Goal: Information Seeking & Learning: Learn about a topic

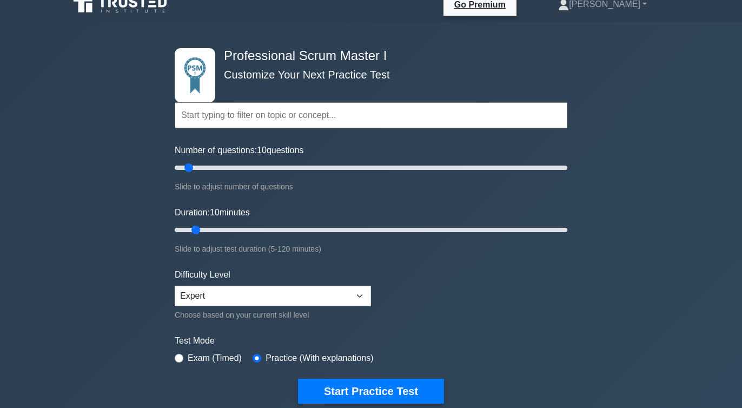
scroll to position [31, 0]
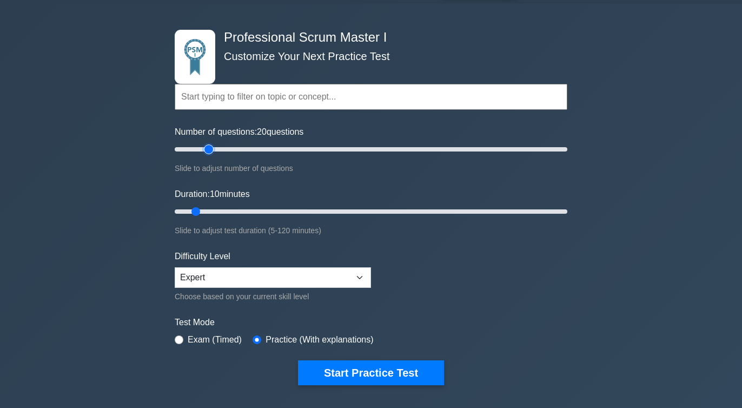
drag, startPoint x: 190, startPoint y: 149, endPoint x: 207, endPoint y: 148, distance: 16.8
type input "20"
click at [207, 148] on input "Number of questions: 20 questions" at bounding box center [371, 149] width 393 height 13
type input "20"
drag, startPoint x: 195, startPoint y: 210, endPoint x: 223, endPoint y: 211, distance: 28.1
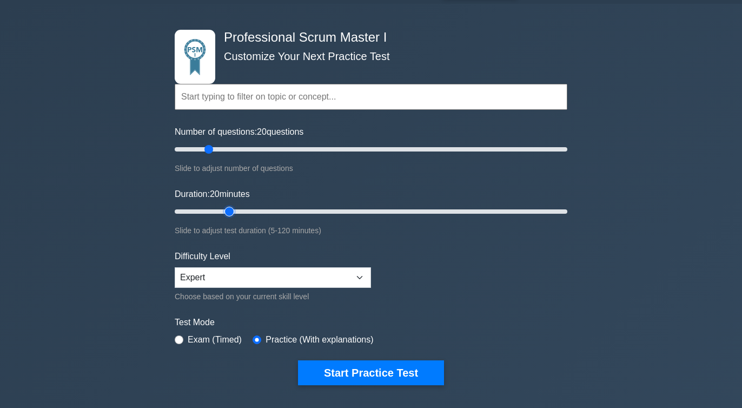
click at [224, 211] on input "Duration: 20 minutes" at bounding box center [371, 211] width 393 height 13
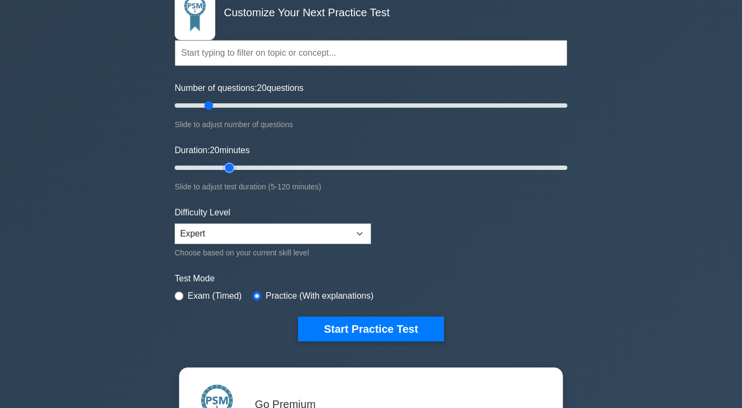
scroll to position [76, 0]
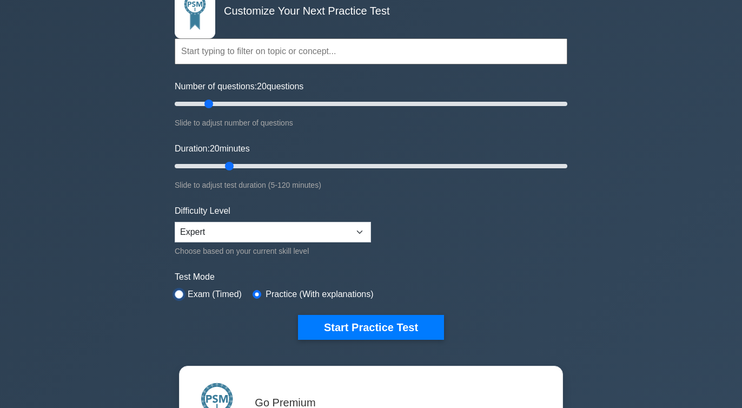
click at [181, 295] on input "radio" at bounding box center [179, 294] width 9 height 9
radio input "true"
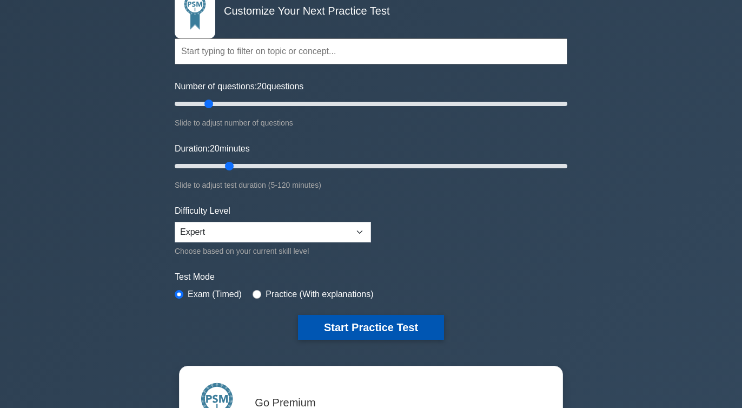
click at [364, 337] on button "Start Practice Test" at bounding box center [371, 327] width 146 height 25
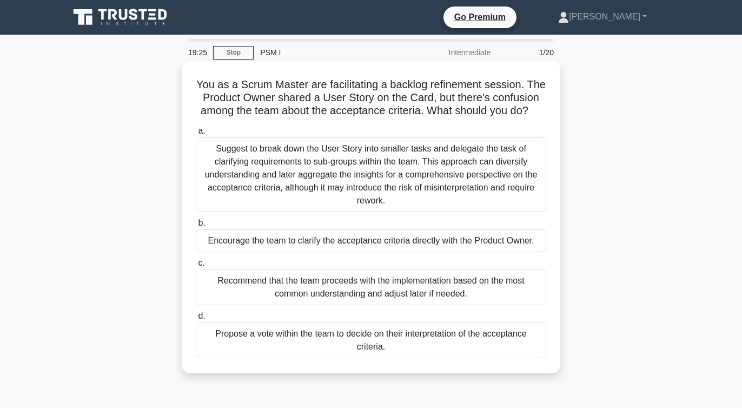
click at [249, 244] on div "Encourage the team to clarify the acceptance criteria directly with the Product…" at bounding box center [371, 240] width 350 height 23
click at [196, 227] on input "b. Encourage the team to clarify the acceptance criteria directly with the Prod…" at bounding box center [196, 223] width 0 height 7
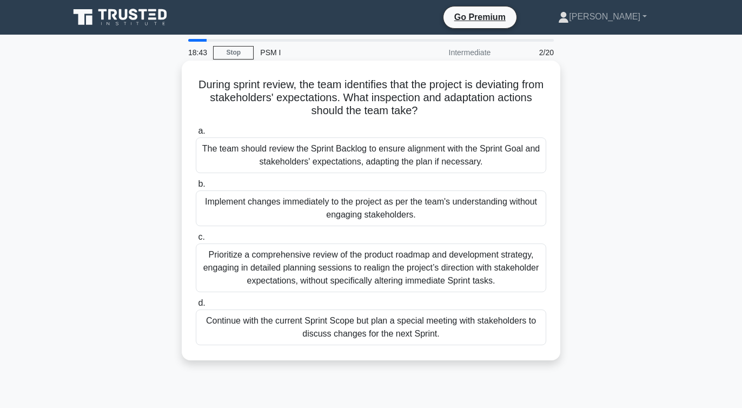
click at [255, 155] on div "The team should review the Sprint Backlog to ensure alignment with the Sprint G…" at bounding box center [371, 155] width 350 height 36
click at [196, 135] on input "a. The team should review the Sprint Backlog to ensure alignment with the Sprin…" at bounding box center [196, 131] width 0 height 7
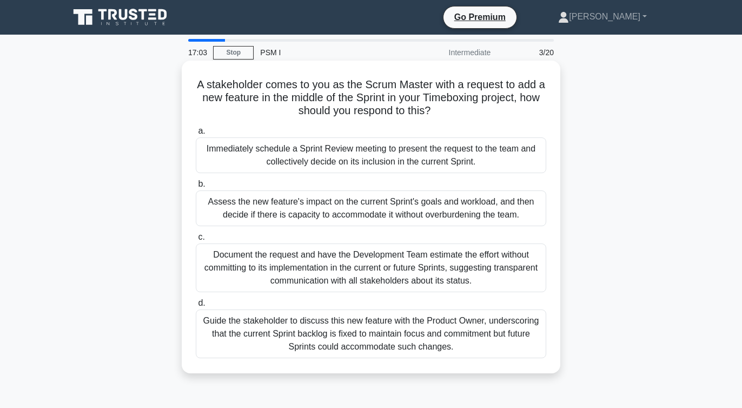
click at [235, 352] on div "Guide the stakeholder to discuss this new feature with the Product Owner, under…" at bounding box center [371, 333] width 350 height 49
click at [196, 307] on input "d. Guide the stakeholder to discuss this new feature with the Product Owner, un…" at bounding box center [196, 303] width 0 height 7
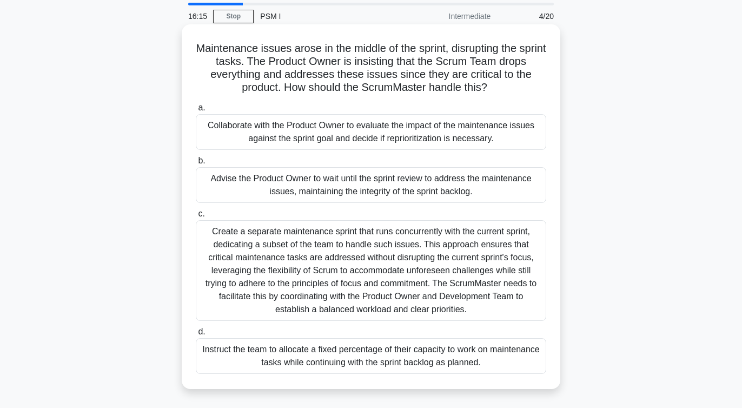
scroll to position [38, 0]
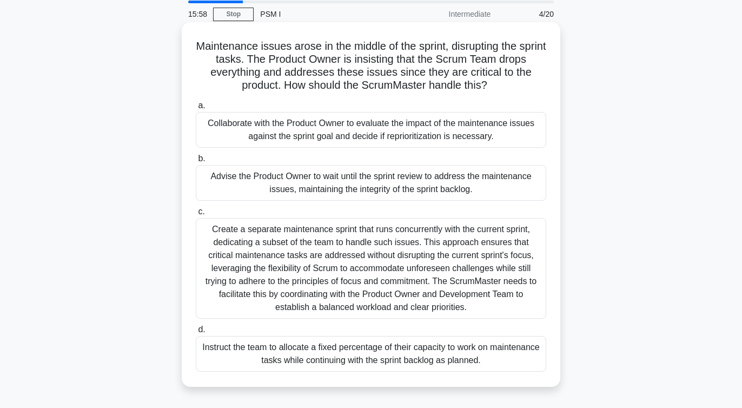
click at [229, 131] on div "Collaborate with the Product Owner to evaluate the impact of the maintenance is…" at bounding box center [371, 130] width 350 height 36
click at [196, 109] on input "a. Collaborate with the Product Owner to evaluate the impact of the maintenance…" at bounding box center [196, 105] width 0 height 7
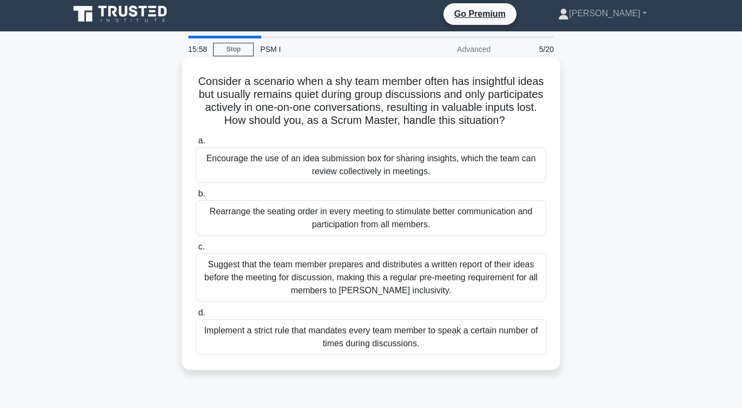
scroll to position [0, 0]
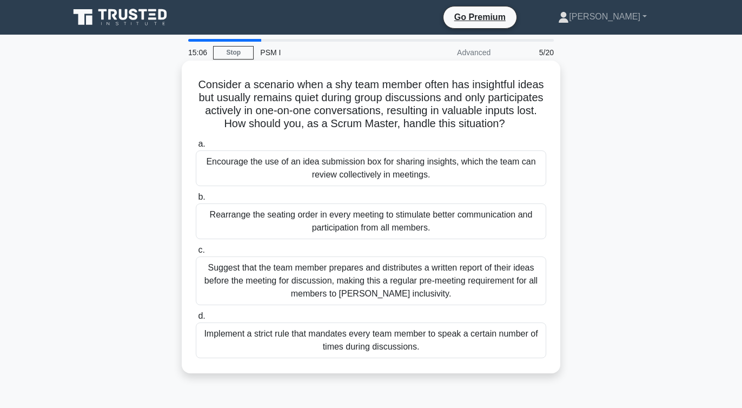
click at [244, 174] on div "Encourage the use of an idea submission box for sharing insights, which the tea…" at bounding box center [371, 168] width 350 height 36
click at [196, 148] on input "a. Encourage the use of an idea submission box for sharing insights, which the …" at bounding box center [196, 144] width 0 height 7
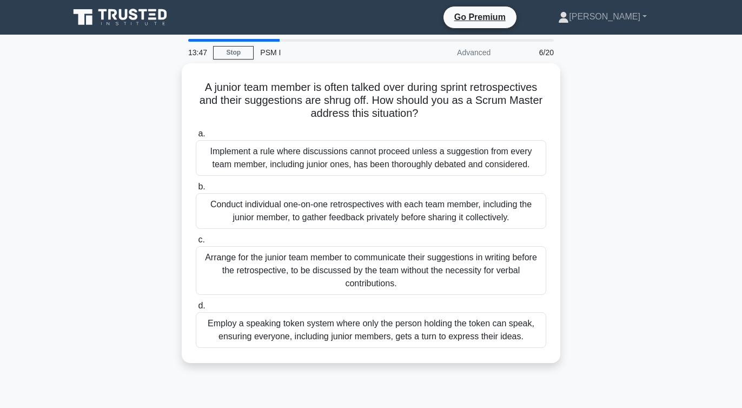
click at [136, 293] on div "A junior team member is often talked over during sprint retrospectives and thei…" at bounding box center [371, 219] width 616 height 313
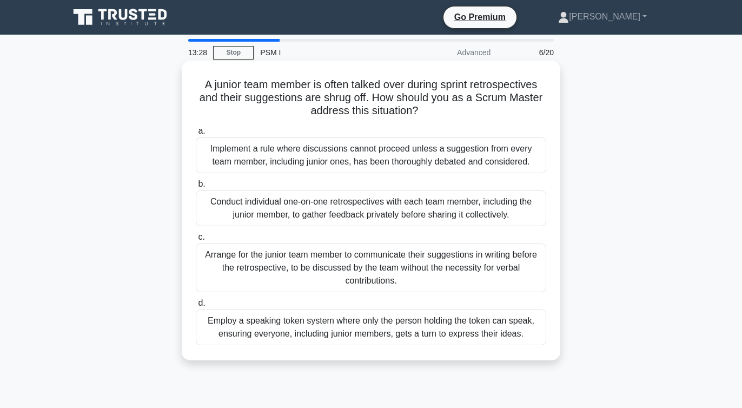
click at [244, 330] on div "Employ a speaking token system where only the person holding the token can spea…" at bounding box center [371, 327] width 350 height 36
click at [196, 307] on input "d. Employ a speaking token system where only the person holding the token can s…" at bounding box center [196, 303] width 0 height 7
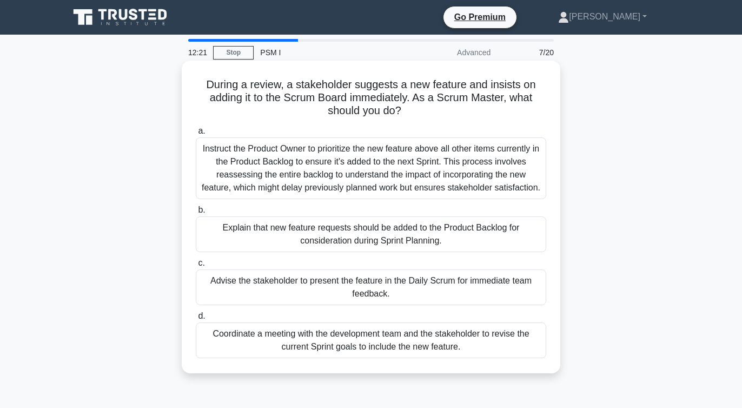
click at [215, 163] on div "Instruct the Product Owner to prioritize the new feature above all other items …" at bounding box center [371, 168] width 350 height 62
click at [196, 135] on input "a. Instruct the Product Owner to prioritize the new feature above all other ite…" at bounding box center [196, 131] width 0 height 7
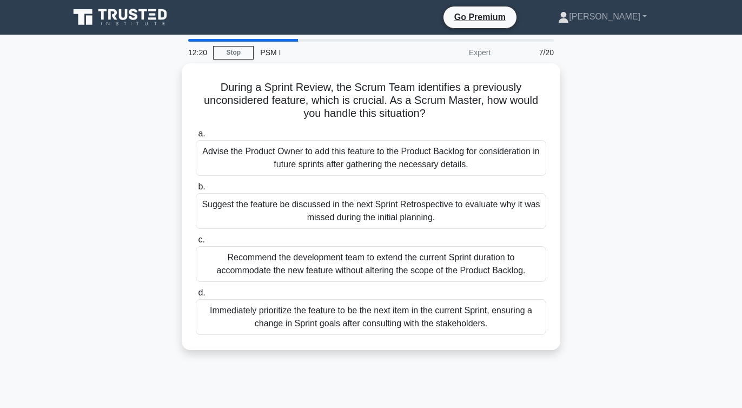
click at [145, 157] on div "During a Sprint Review, the Scrum Team identifies a previously unconsidered fea…" at bounding box center [371, 213] width 616 height 300
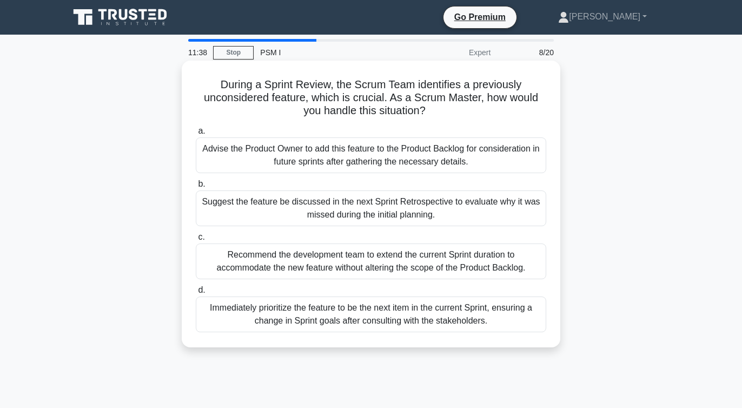
click at [214, 211] on div "Suggest the feature be discussed in the next Sprint Retrospective to evaluate w…" at bounding box center [371, 208] width 350 height 36
click at [196, 188] on input "b. Suggest the feature be discussed in the next Sprint Retrospective to evaluat…" at bounding box center [196, 184] width 0 height 7
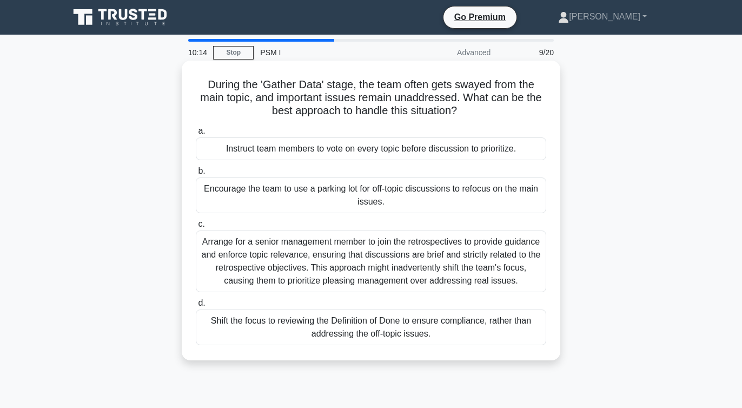
click at [233, 194] on div "Encourage the team to use a parking lot for off-topic discussions to refocus on…" at bounding box center [371, 195] width 350 height 36
click at [196, 175] on input "b. Encourage the team to use a parking lot for off-topic discussions to refocus…" at bounding box center [196, 171] width 0 height 7
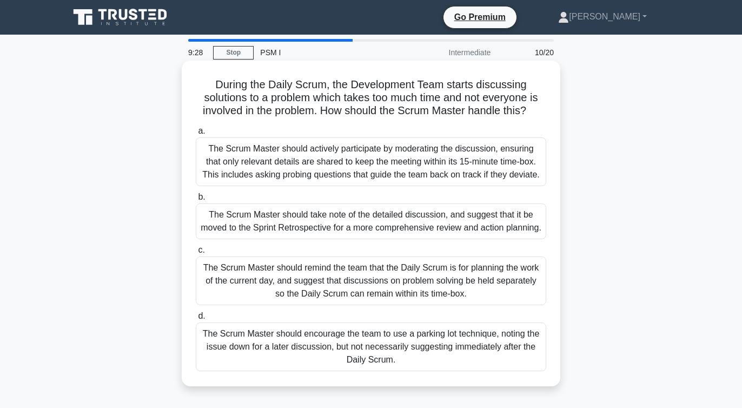
click at [228, 284] on div "The Scrum Master should remind the team that the Daily Scrum is for planning th…" at bounding box center [371, 280] width 350 height 49
click at [196, 254] on input "c. The Scrum Master should remind the team that the Daily Scrum is for planning…" at bounding box center [196, 250] width 0 height 7
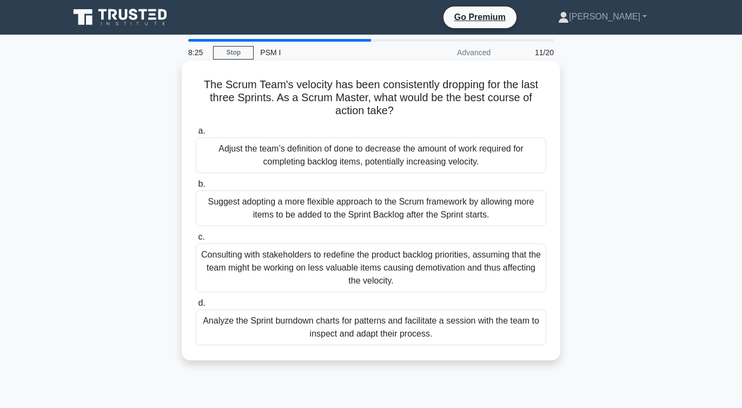
click at [223, 322] on div "Analyze the Sprint burndown charts for patterns and facilitate a session with t…" at bounding box center [371, 327] width 350 height 36
click at [196, 307] on input "d. Analyze the Sprint burndown charts for patterns and facilitate a session wit…" at bounding box center [196, 303] width 0 height 7
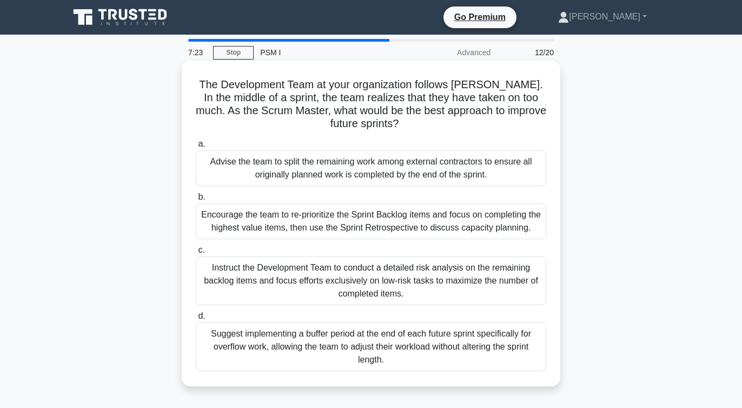
click at [229, 225] on div "Encourage the team to re-prioritize the Sprint Backlog items and focus on compl…" at bounding box center [371, 221] width 350 height 36
click at [196, 201] on input "b. Encourage the team to re-prioritize the Sprint Backlog items and focus on co…" at bounding box center [196, 197] width 0 height 7
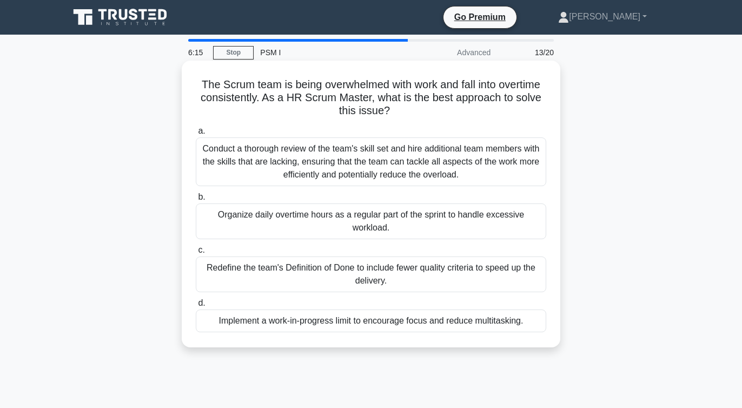
click at [352, 158] on div "Conduct a thorough review of the team's skill set and hire additional team memb…" at bounding box center [371, 161] width 350 height 49
click at [196, 135] on input "a. Conduct a thorough review of the team's skill set and hire additional team m…" at bounding box center [196, 131] width 0 height 7
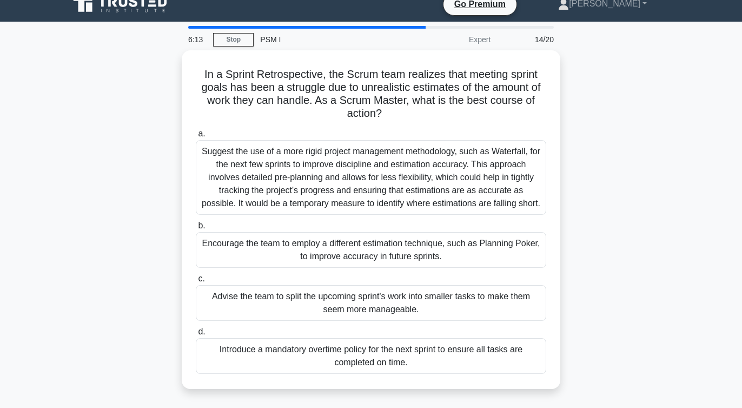
scroll to position [21, 0]
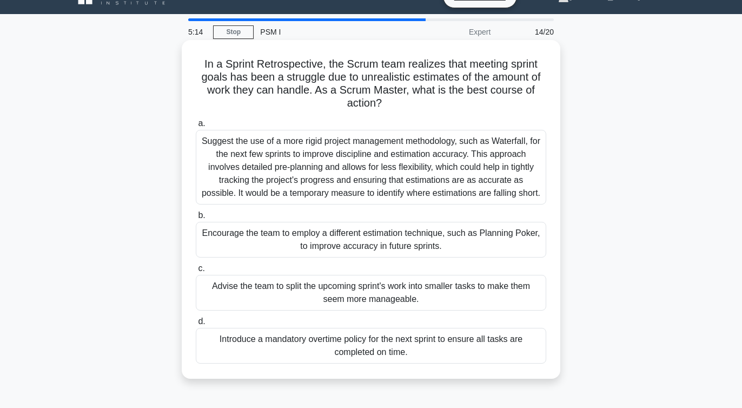
click at [232, 300] on div "Advise the team to split the upcoming sprint's work into smaller tasks to make …" at bounding box center [371, 293] width 350 height 36
click at [196, 272] on input "c. Advise the team to split the upcoming sprint's work into smaller tasks to ma…" at bounding box center [196, 268] width 0 height 7
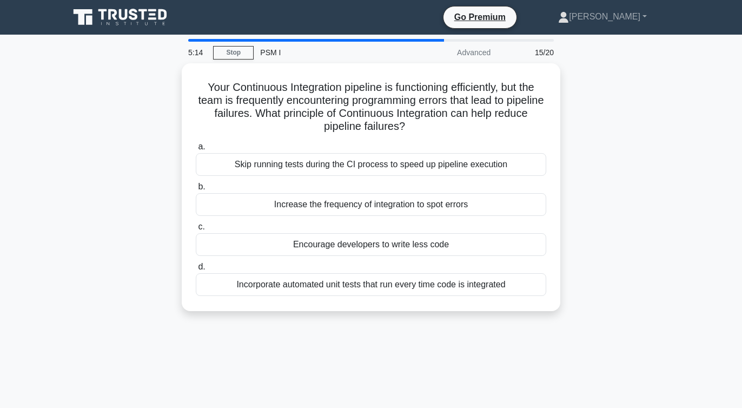
scroll to position [0, 0]
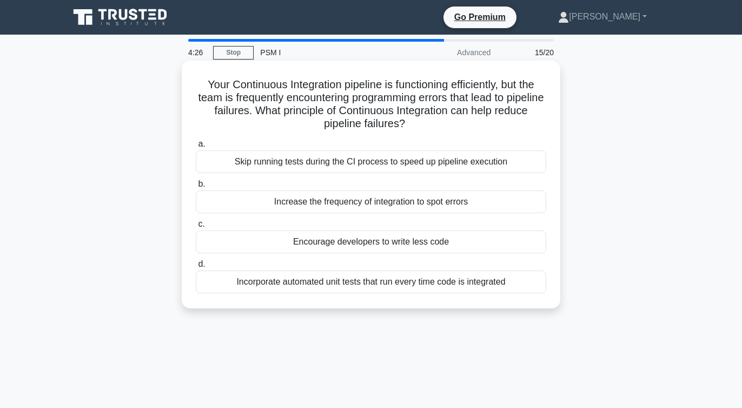
click at [259, 283] on div "Incorporate automated unit tests that run every time code is integrated" at bounding box center [371, 281] width 350 height 23
click at [196, 268] on input "d. Incorporate automated unit tests that run every time code is integrated" at bounding box center [196, 264] width 0 height 7
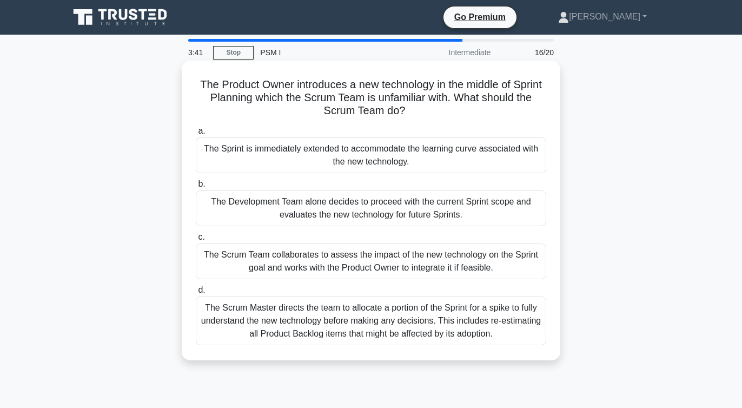
click at [242, 254] on div "The Scrum Team collaborates to assess the impact of the new technology on the S…" at bounding box center [371, 261] width 350 height 36
click at [196, 241] on input "c. The Scrum Team collaborates to assess the impact of the new technology on th…" at bounding box center [196, 237] width 0 height 7
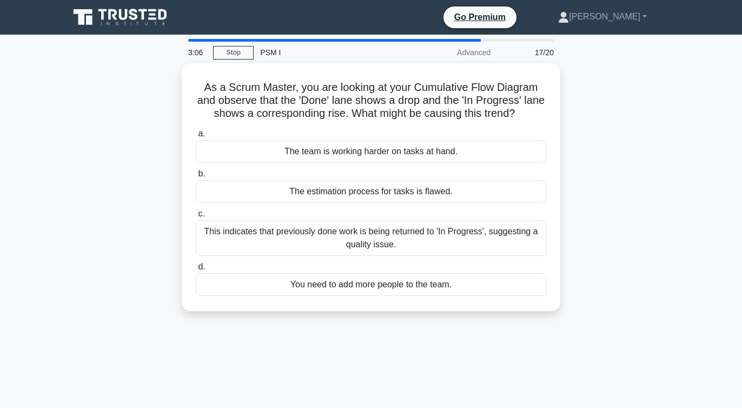
click at [125, 241] on div "As a Scrum Master, you are looking at your Cumulative Flow Diagram and observe …" at bounding box center [371, 193] width 616 height 261
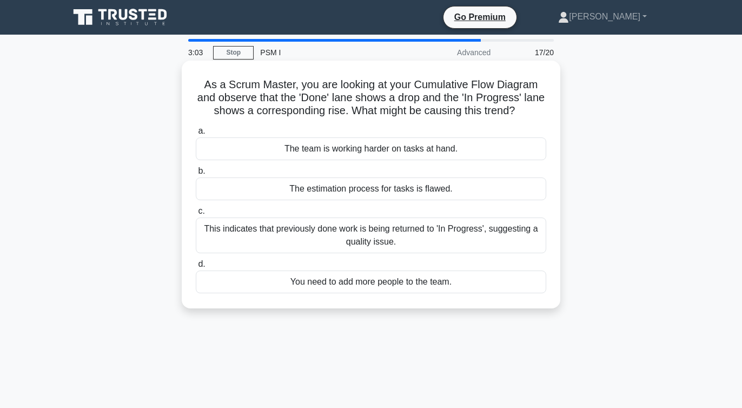
click at [249, 247] on div "This indicates that previously done work is being returned to 'In Progress', su…" at bounding box center [371, 235] width 350 height 36
click at [196, 215] on input "c. This indicates that previously done work is being returned to 'In Progress',…" at bounding box center [196, 211] width 0 height 7
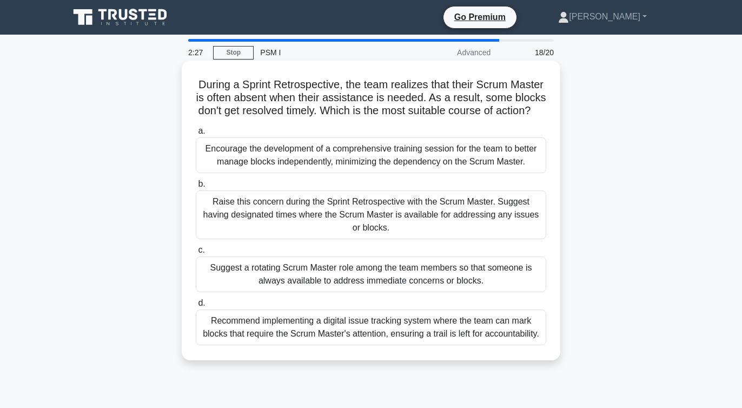
click at [251, 209] on div "Raise this concern during the Sprint Retrospective with the Scrum Master. Sugge…" at bounding box center [371, 214] width 350 height 49
click at [196, 188] on input "b. Raise this concern during the Sprint Retrospective with the Scrum Master. Su…" at bounding box center [196, 184] width 0 height 7
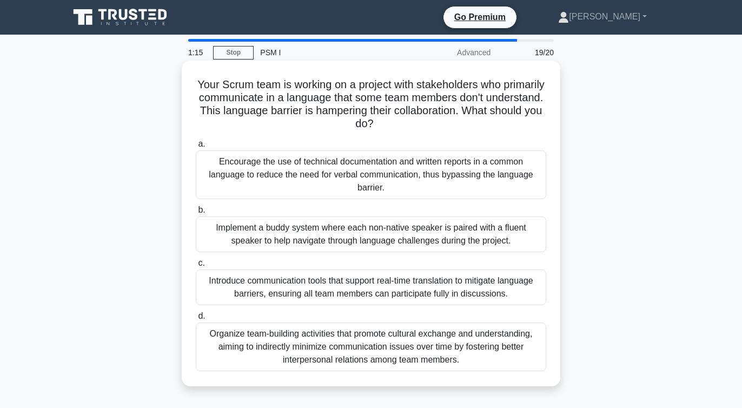
click at [218, 284] on div "Introduce communication tools that support real-time translation to mitigate la…" at bounding box center [371, 287] width 350 height 36
click at [196, 267] on input "c. Introduce communication tools that support real-time translation to mitigate…" at bounding box center [196, 263] width 0 height 7
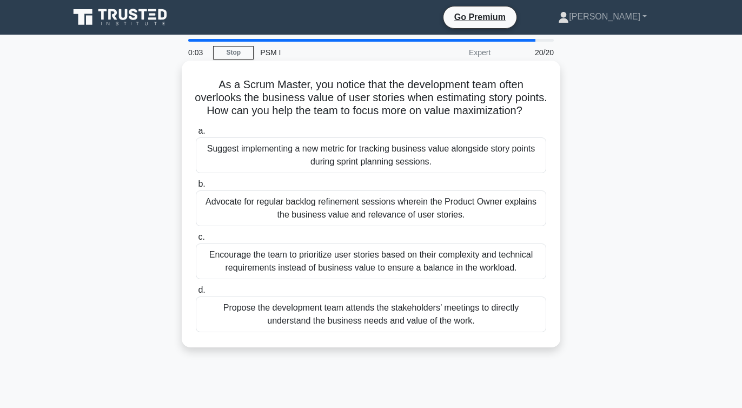
click at [283, 147] on div "Suggest implementing a new metric for tracking business value alongside story p…" at bounding box center [371, 155] width 350 height 36
click at [196, 135] on input "a. Suggest implementing a new metric for tracking business value alongside stor…" at bounding box center [196, 131] width 0 height 7
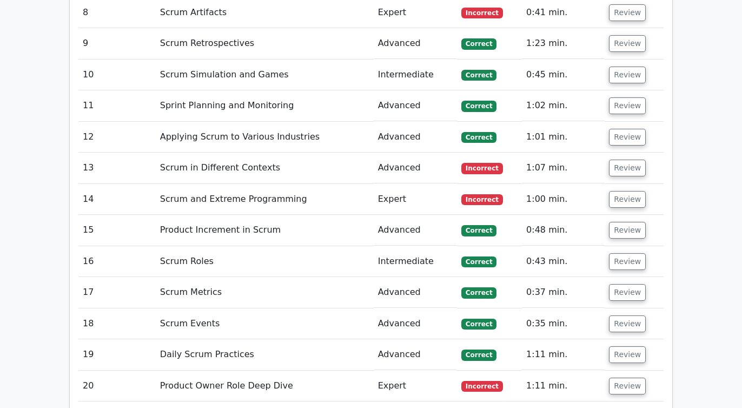
scroll to position [2002, 0]
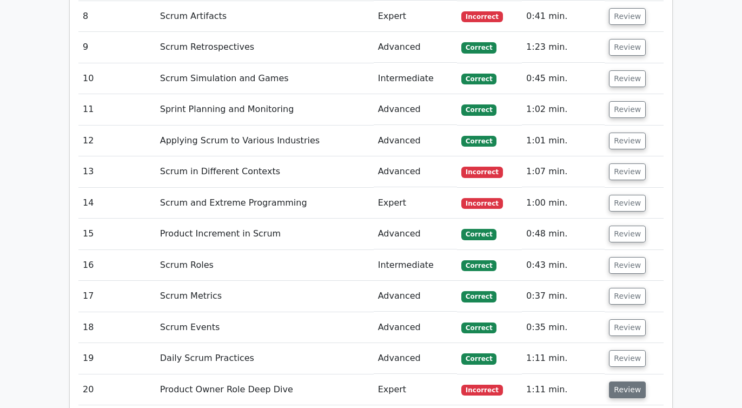
click at [619, 381] on button "Review" at bounding box center [627, 389] width 37 height 17
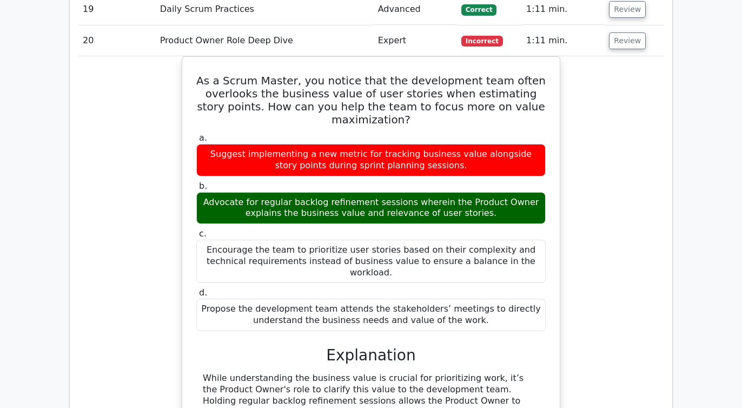
scroll to position [2338, 0]
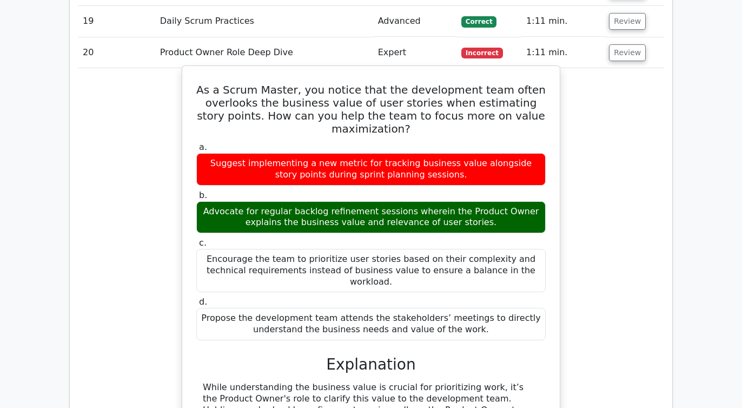
click at [239, 201] on div "Advocate for regular backlog refinement sessions wherein the Product Owner expl…" at bounding box center [370, 217] width 349 height 32
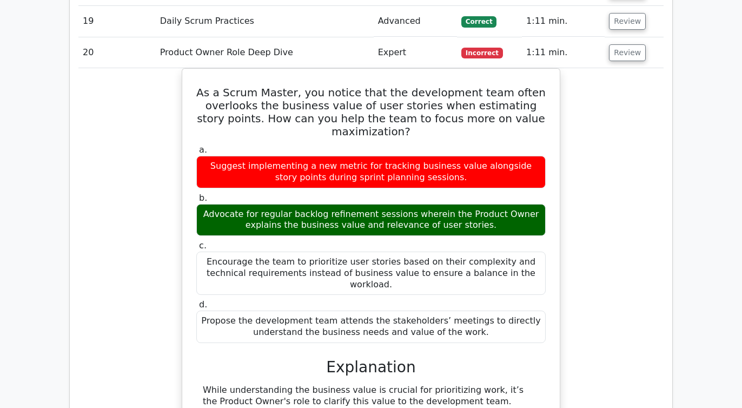
click at [612, 162] on div "As a Scrum Master, you notice that the development team often overlooks the bus…" at bounding box center [370, 322] width 585 height 509
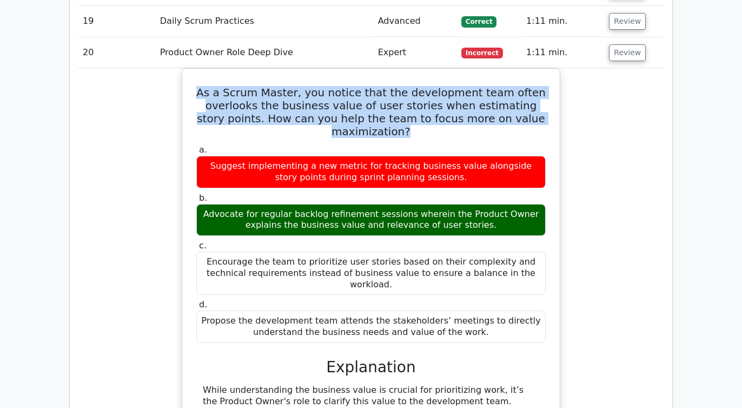
drag, startPoint x: 215, startPoint y: 36, endPoint x: 580, endPoint y: 66, distance: 365.7
click at [580, 68] on div "As a Scrum Master, you notice that the development team often overlooks the bus…" at bounding box center [370, 322] width 585 height 509
click at [600, 135] on div "As a Scrum Master, you notice that the development team often overlooks the bus…" at bounding box center [370, 322] width 585 height 509
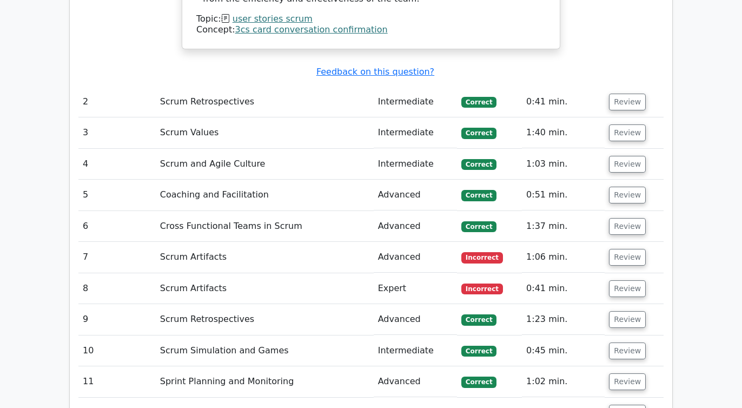
scroll to position [1793, 0]
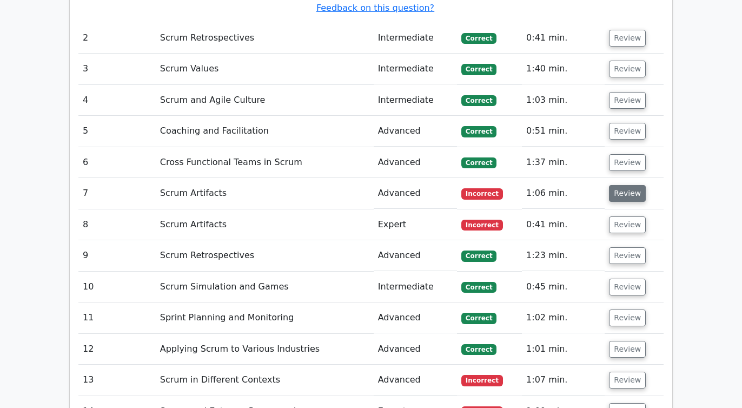
click at [631, 185] on button "Review" at bounding box center [627, 193] width 37 height 17
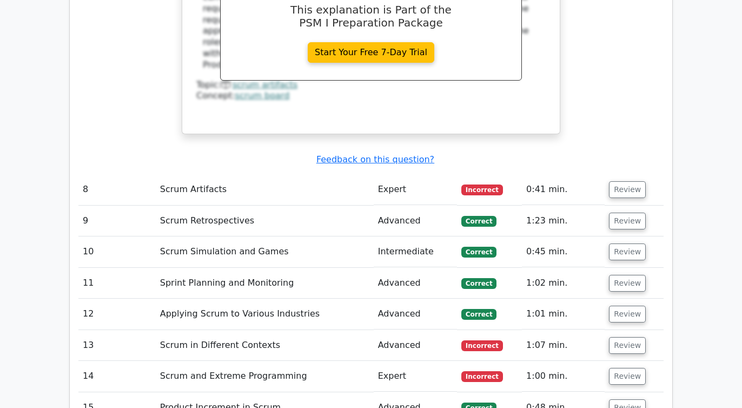
scroll to position [2374, 0]
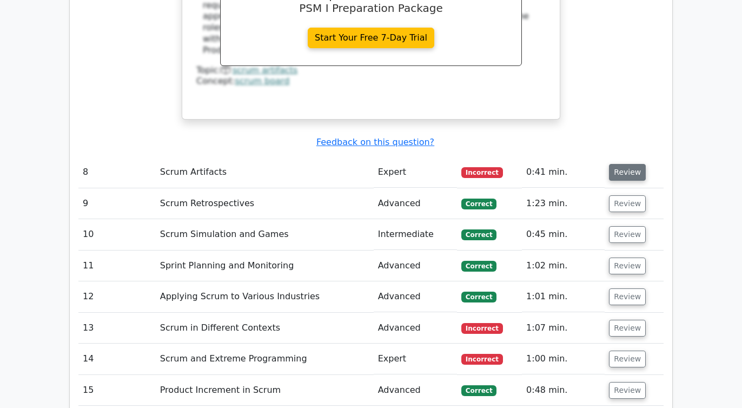
click at [625, 164] on button "Review" at bounding box center [627, 172] width 37 height 17
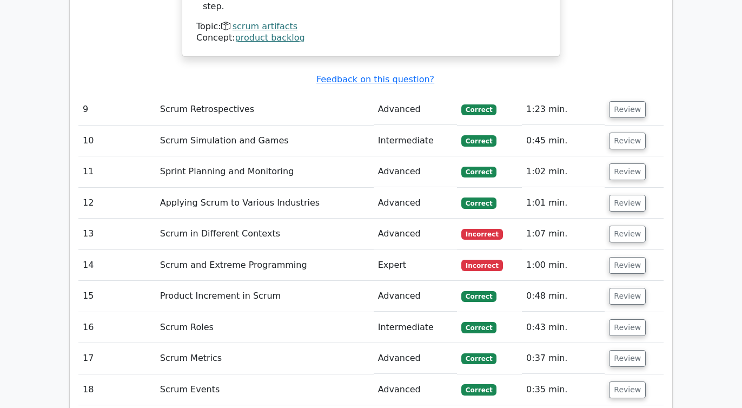
scroll to position [2972, 0]
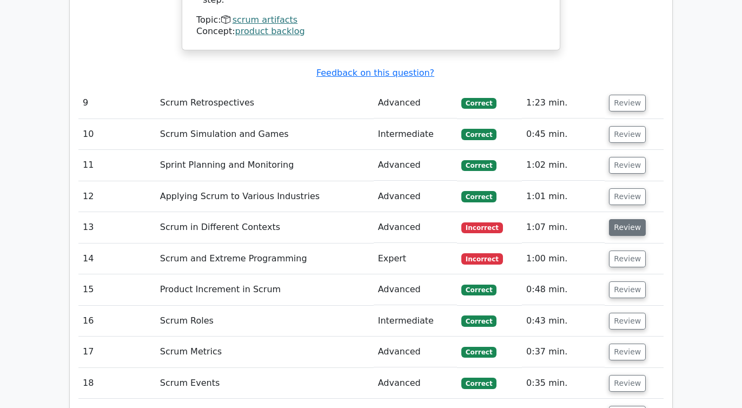
click at [628, 219] on button "Review" at bounding box center [627, 227] width 37 height 17
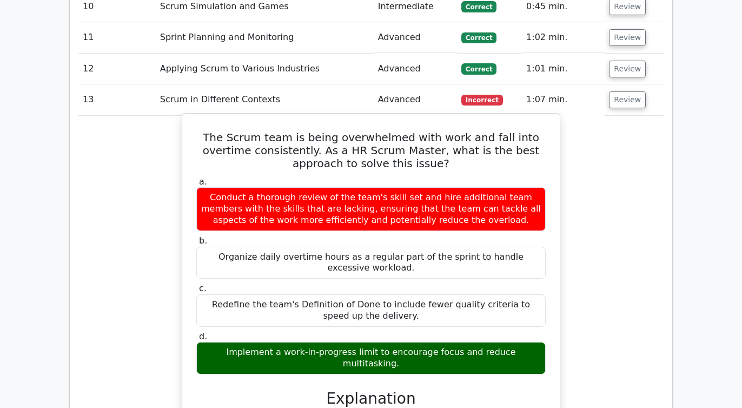
scroll to position [3096, 0]
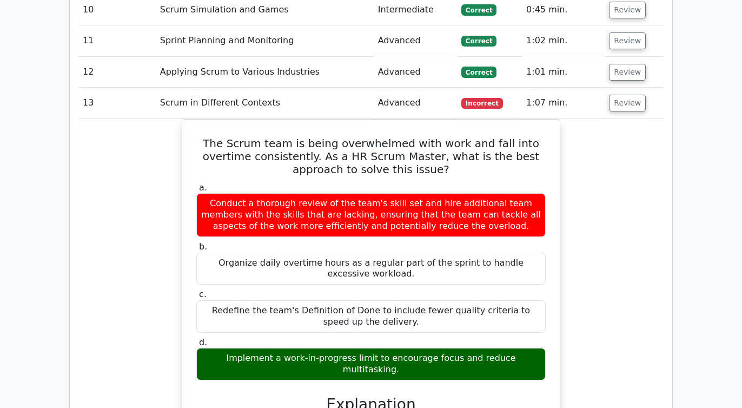
click at [101, 289] on div "The Scrum team is being overwhelmed with work and fall into overtime consistent…" at bounding box center [370, 378] width 585 height 519
click at [109, 282] on div "The Scrum team is being overwhelmed with work and fall into overtime consistent…" at bounding box center [370, 378] width 585 height 519
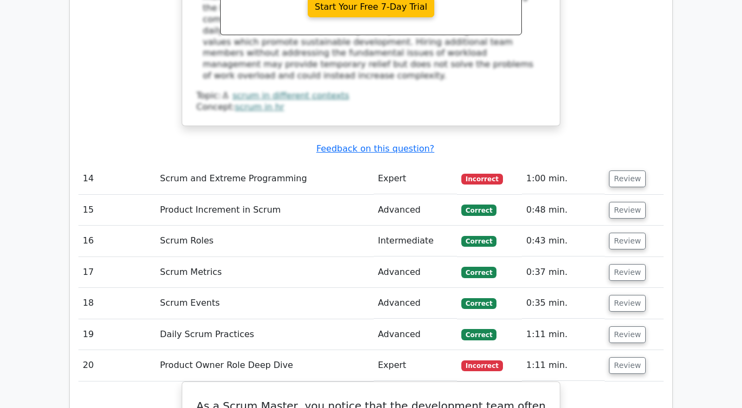
scroll to position [3610, 0]
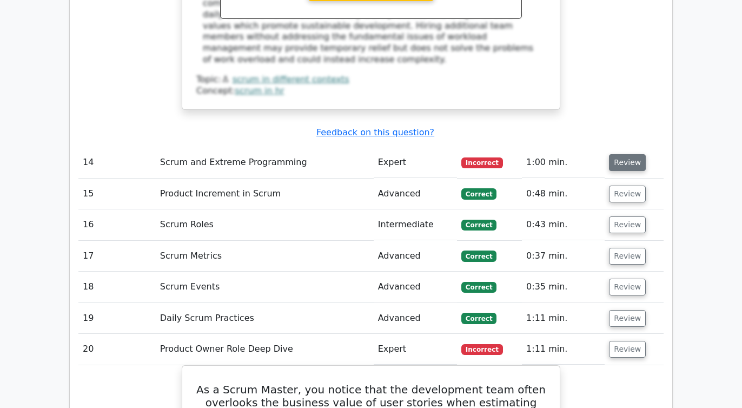
click at [633, 154] on button "Review" at bounding box center [627, 162] width 37 height 17
click at [622, 154] on button "Review" at bounding box center [627, 162] width 37 height 17
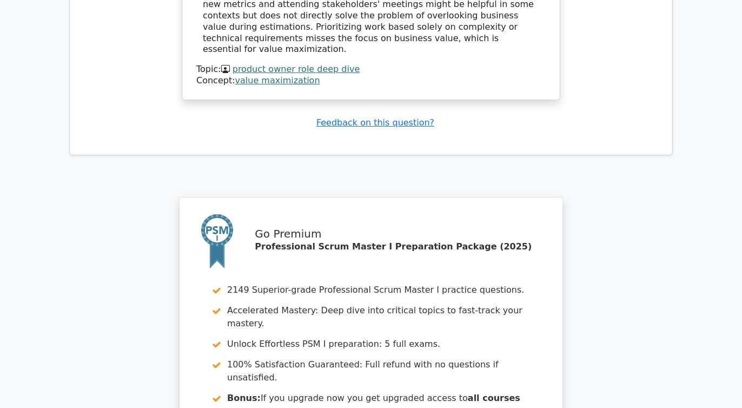
scroll to position [4895, 0]
